Goal: Find specific page/section: Find specific page/section

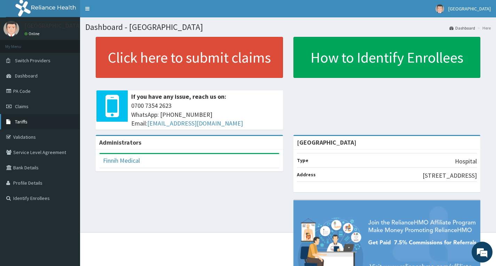
click at [35, 123] on link "Tariffs" at bounding box center [40, 121] width 80 height 15
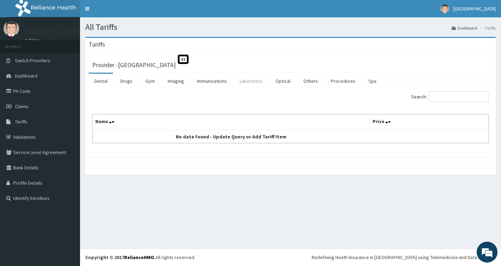
click at [257, 83] on link "Laboratory" at bounding box center [251, 81] width 34 height 15
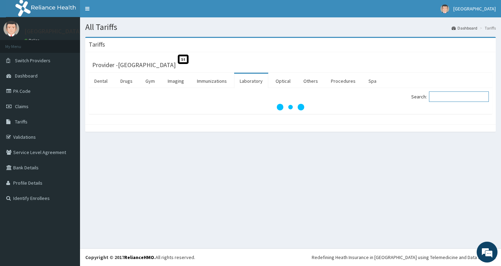
click at [447, 95] on input "Search:" at bounding box center [459, 96] width 60 height 10
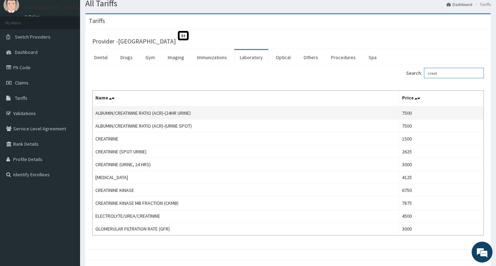
scroll to position [35, 0]
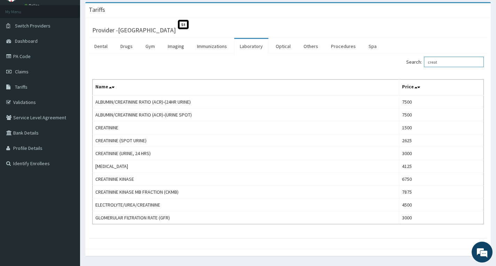
drag, startPoint x: 467, startPoint y: 63, endPoint x: 286, endPoint y: 62, distance: 180.9
click at [286, 62] on div "Search: creat" at bounding box center [288, 63] width 402 height 12
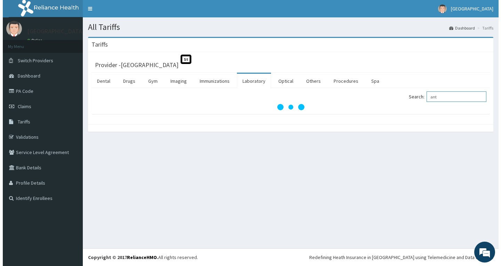
scroll to position [0, 0]
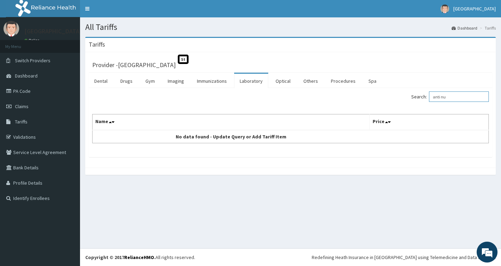
drag, startPoint x: 458, startPoint y: 100, endPoint x: 254, endPoint y: 98, distance: 204.2
click at [254, 99] on div "Search: anti nu" at bounding box center [290, 97] width 407 height 12
type input "nuc"
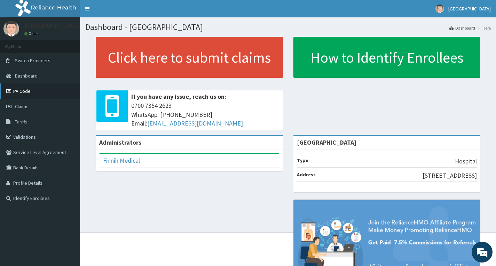
click at [47, 93] on link "PA Code" at bounding box center [40, 90] width 80 height 15
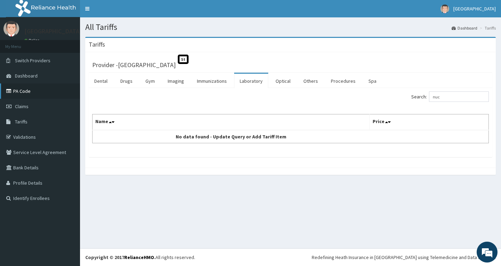
click at [34, 93] on link "PA Code" at bounding box center [40, 90] width 80 height 15
click at [257, 86] on link "Laboratory" at bounding box center [251, 81] width 34 height 15
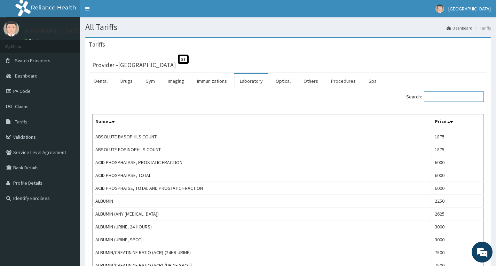
click at [434, 92] on input "Search:" at bounding box center [454, 96] width 60 height 10
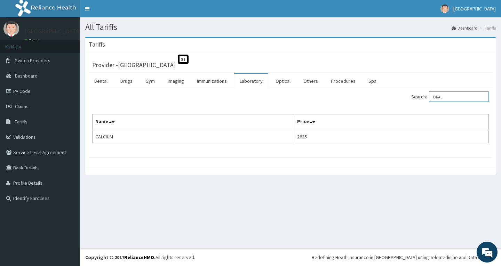
type input "ORAL"
click at [20, 84] on link "PA Code" at bounding box center [40, 90] width 80 height 15
